Goal: Task Accomplishment & Management: Manage account settings

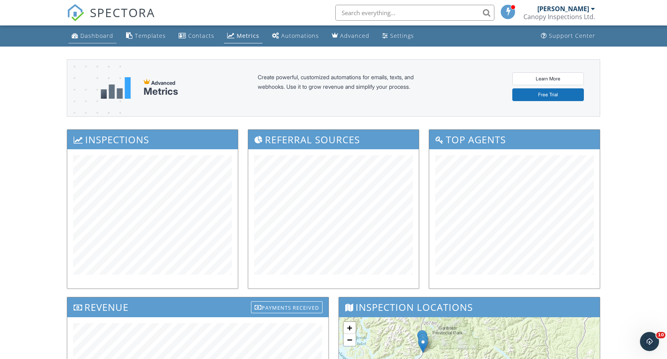
click at [106, 41] on link "Dashboard" at bounding box center [92, 36] width 48 height 15
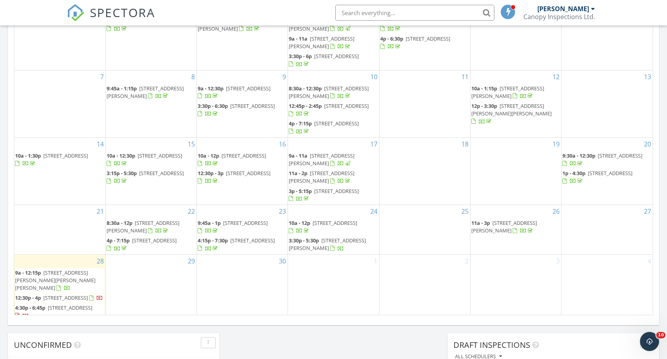
click at [56, 308] on span "2358 Ranger Ln 21, Port Coquitlam V3B 0L5" at bounding box center [70, 307] width 45 height 7
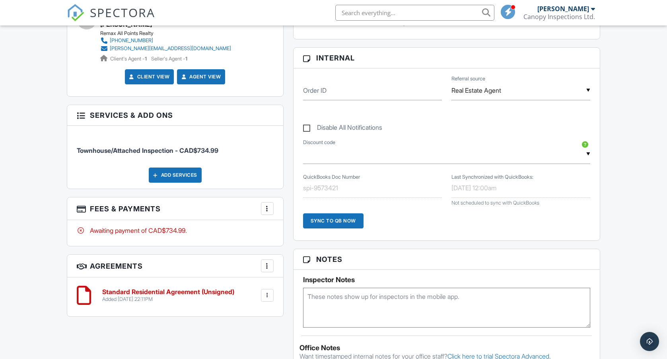
scroll to position [424, 0]
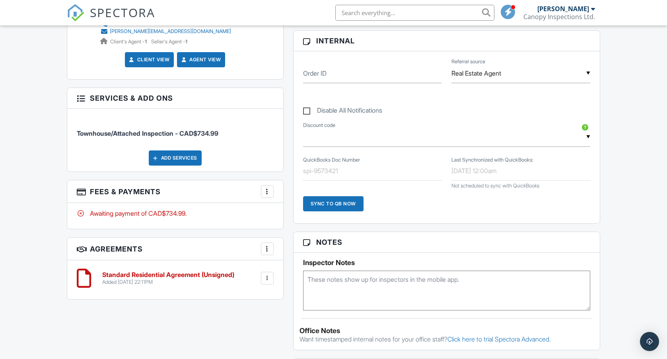
click at [267, 187] on div at bounding box center [267, 191] width 8 height 8
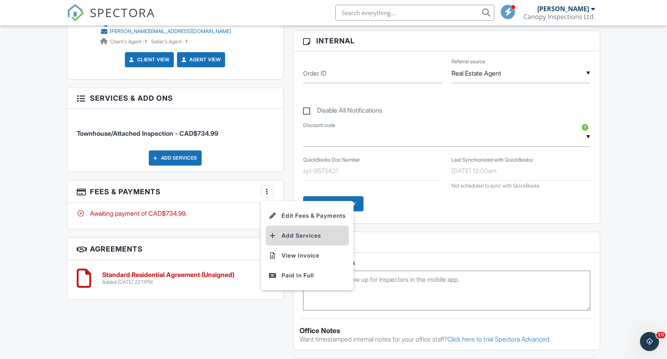
scroll to position [0, 0]
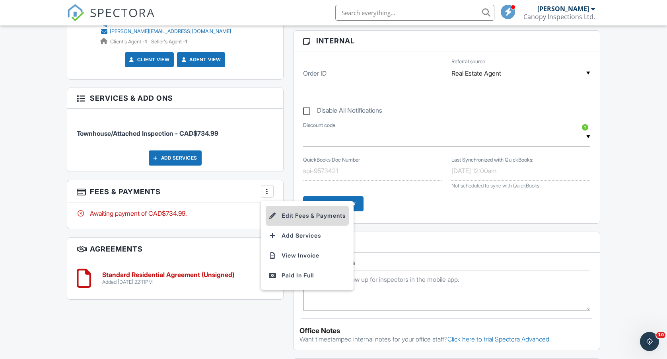
click at [289, 213] on li "Edit Fees & Payments" at bounding box center [307, 216] width 83 height 20
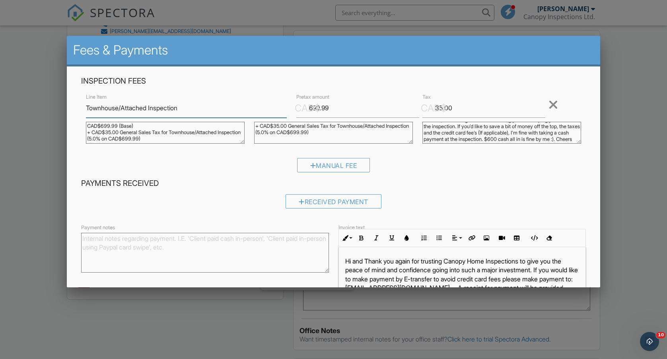
scroll to position [12, 0]
click at [31, 114] on div at bounding box center [333, 184] width 667 height 449
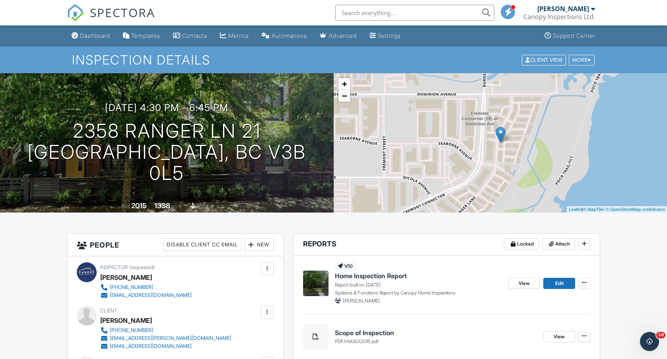
scroll to position [0, 0]
click at [90, 31] on link "Dashboard" at bounding box center [90, 36] width 45 height 15
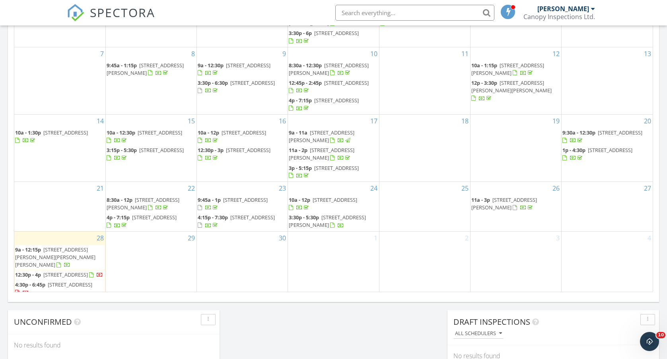
click at [59, 271] on span "21067 Stonehouse Ave, Maple Ridge V2X 8C4" at bounding box center [65, 274] width 45 height 7
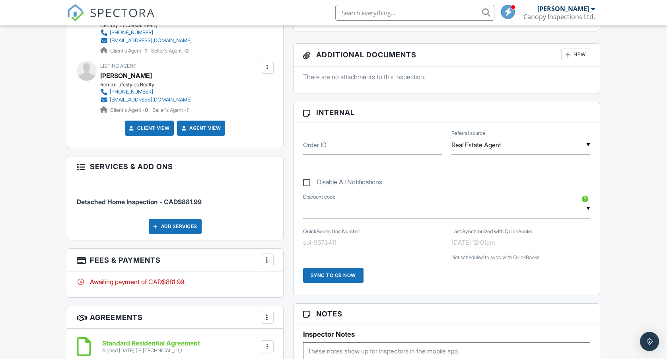
click at [268, 256] on div at bounding box center [267, 260] width 8 height 8
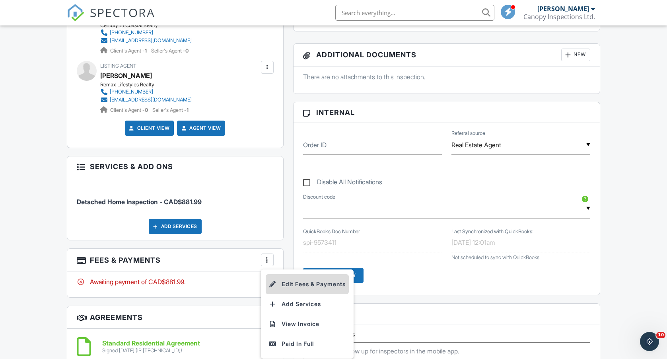
click at [291, 284] on li "Edit Fees & Payments" at bounding box center [307, 284] width 83 height 20
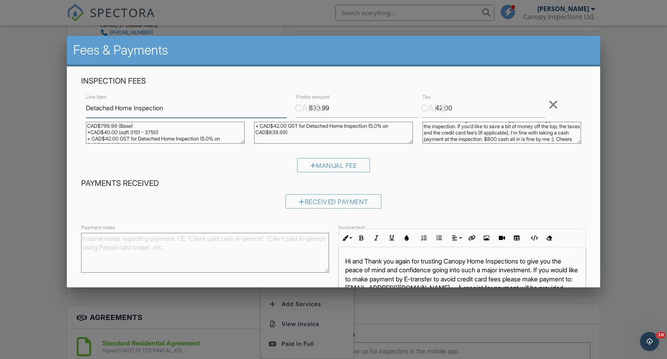
scroll to position [12, 0]
